Goal: Task Accomplishment & Management: Manage account settings

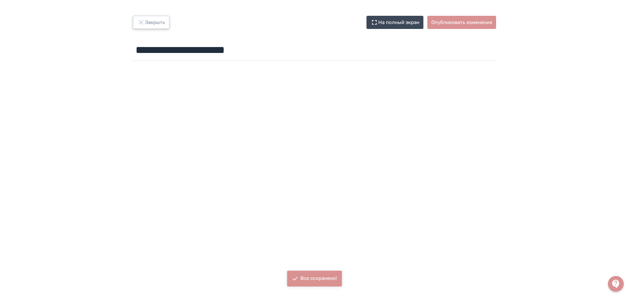
click at [148, 19] on button "Закрыть" at bounding box center [151, 22] width 37 height 13
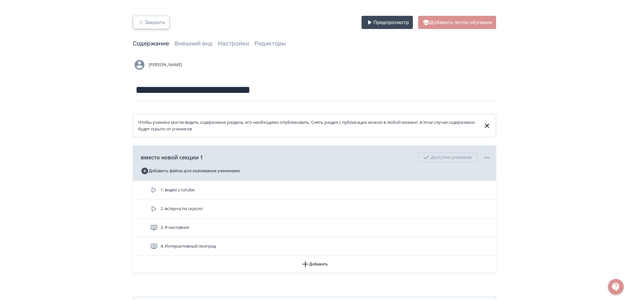
click at [146, 23] on button "Закрыть" at bounding box center [151, 22] width 37 height 13
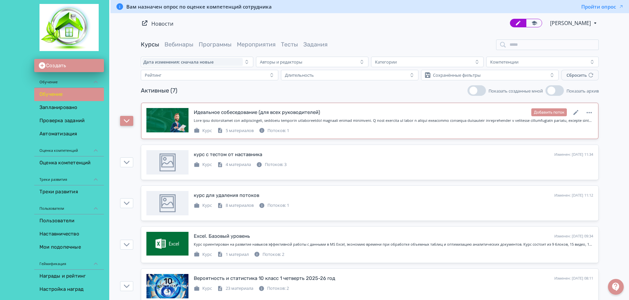
click at [125, 122] on icon "button" at bounding box center [127, 121] width 6 height 6
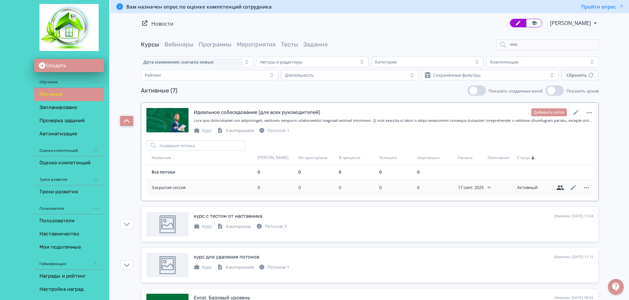
click at [560, 186] on icon at bounding box center [561, 188] width 8 height 8
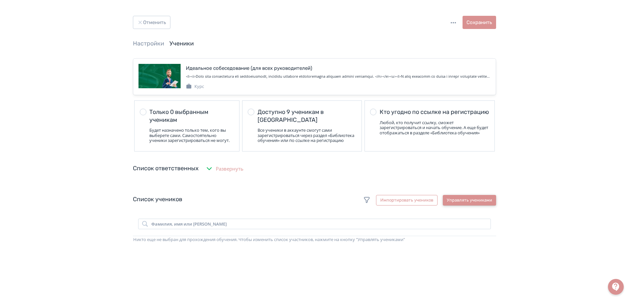
click at [477, 205] on button "Управлять учениками" at bounding box center [469, 200] width 53 height 11
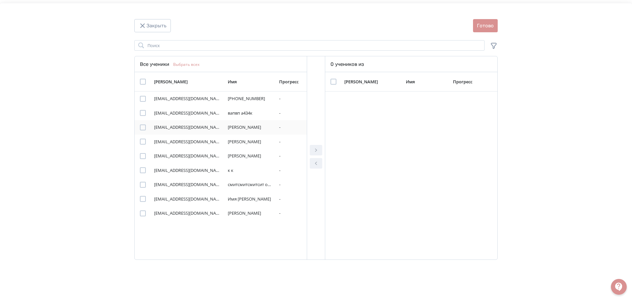
click at [141, 127] on div "Modal" at bounding box center [143, 127] width 6 height 6
click at [316, 149] on icon "Modal" at bounding box center [316, 150] width 8 height 8
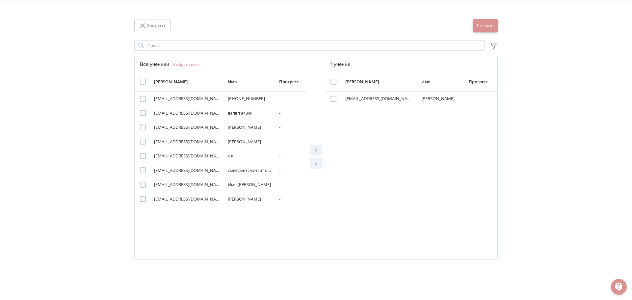
click at [487, 24] on button "Готово" at bounding box center [485, 25] width 25 height 13
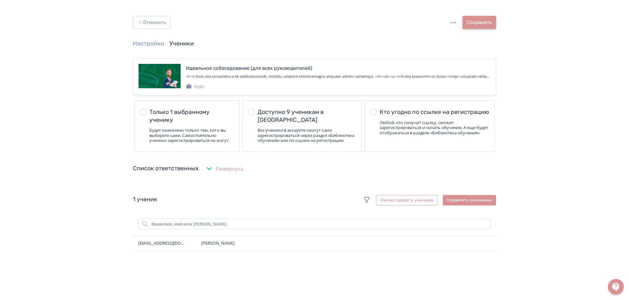
click at [487, 24] on button "Сохранить" at bounding box center [480, 22] width 34 height 13
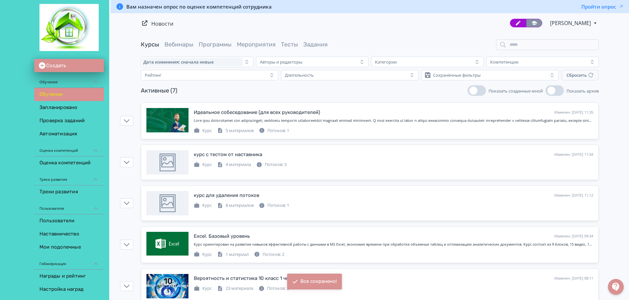
click at [528, 27] on link at bounding box center [534, 23] width 16 height 9
